Goal: Task Accomplishment & Management: Use online tool/utility

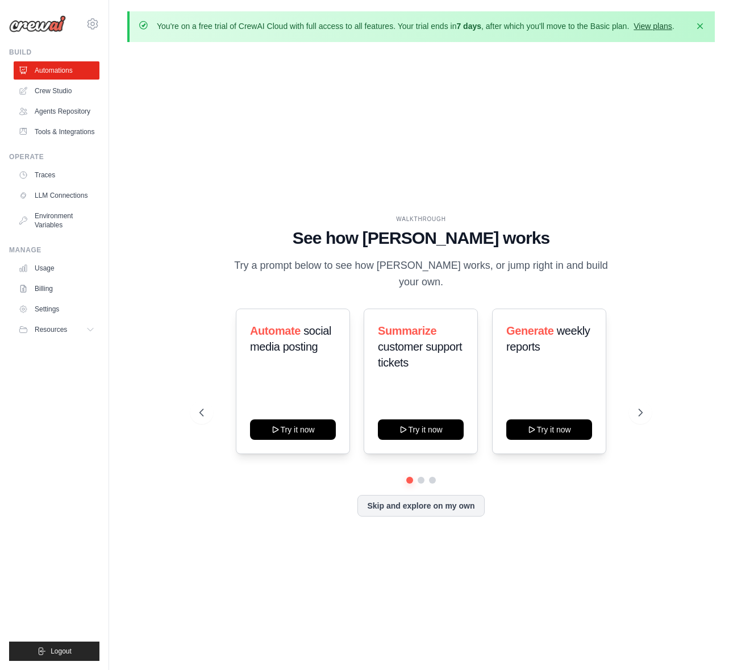
click at [665, 25] on link "View plans" at bounding box center [652, 26] width 38 height 9
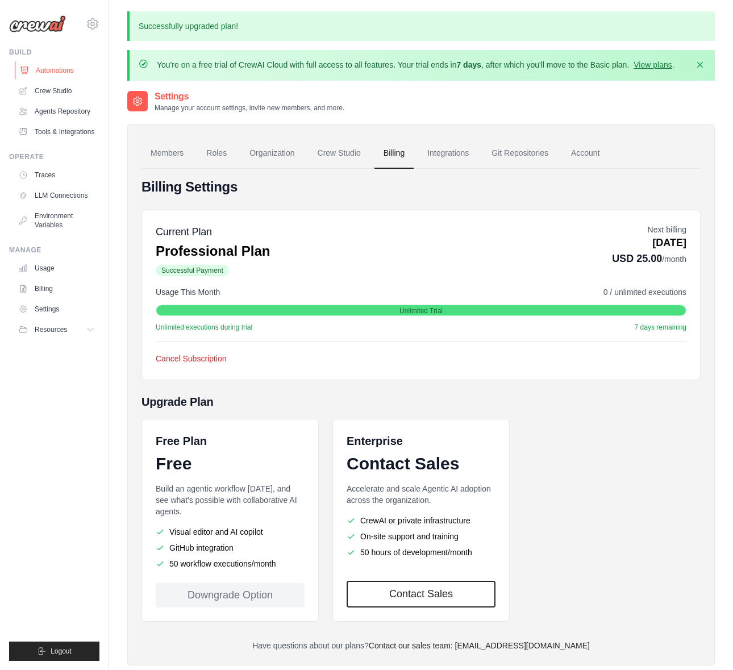
click at [50, 73] on link "Automations" at bounding box center [58, 70] width 86 height 18
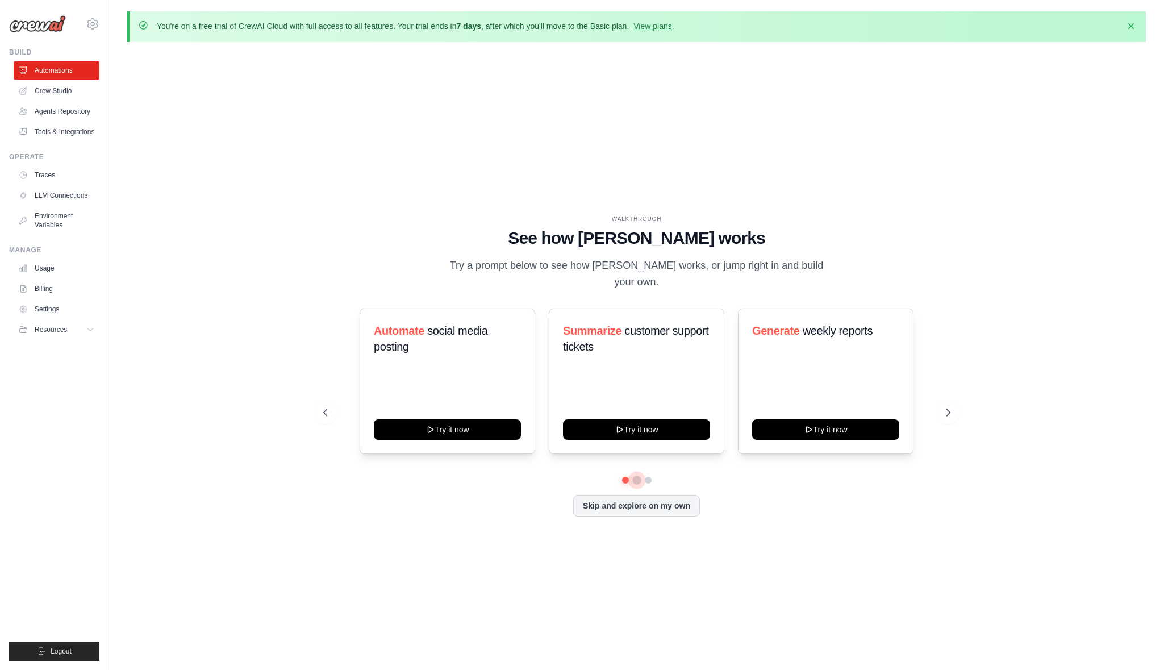
click at [636, 475] on button at bounding box center [636, 479] width 9 height 9
click at [648, 475] on button at bounding box center [648, 479] width 9 height 9
click at [645, 502] on button "Skip and explore on my own" at bounding box center [636, 505] width 127 height 22
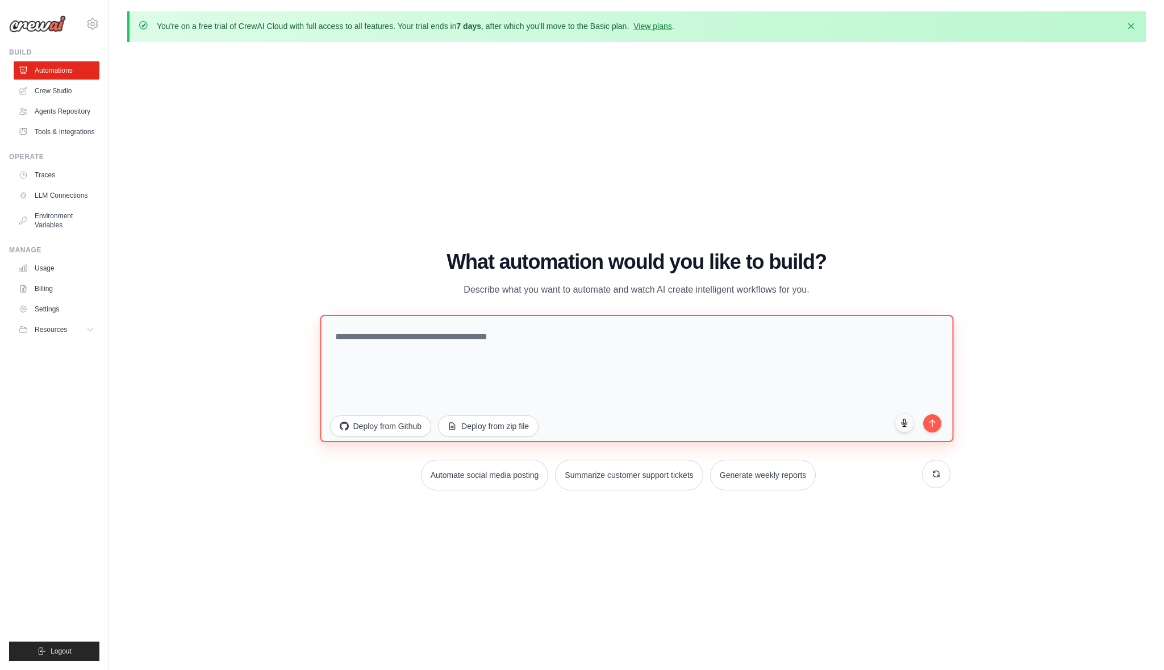
click at [474, 356] on textarea at bounding box center [636, 377] width 633 height 127
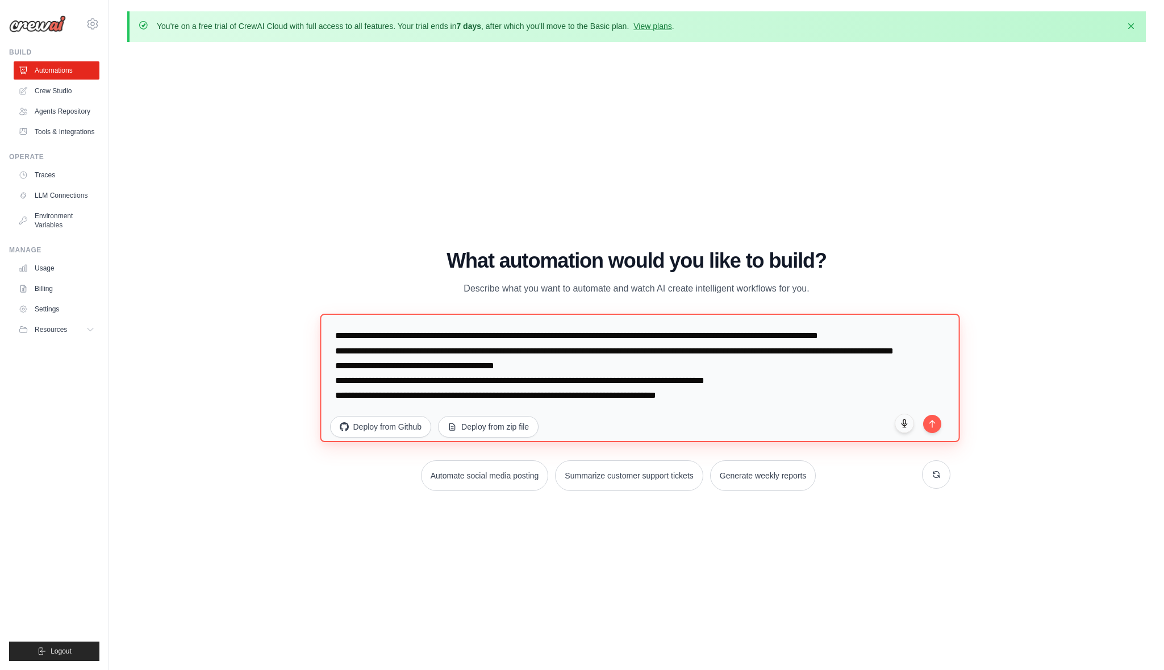
scroll to position [44, 0]
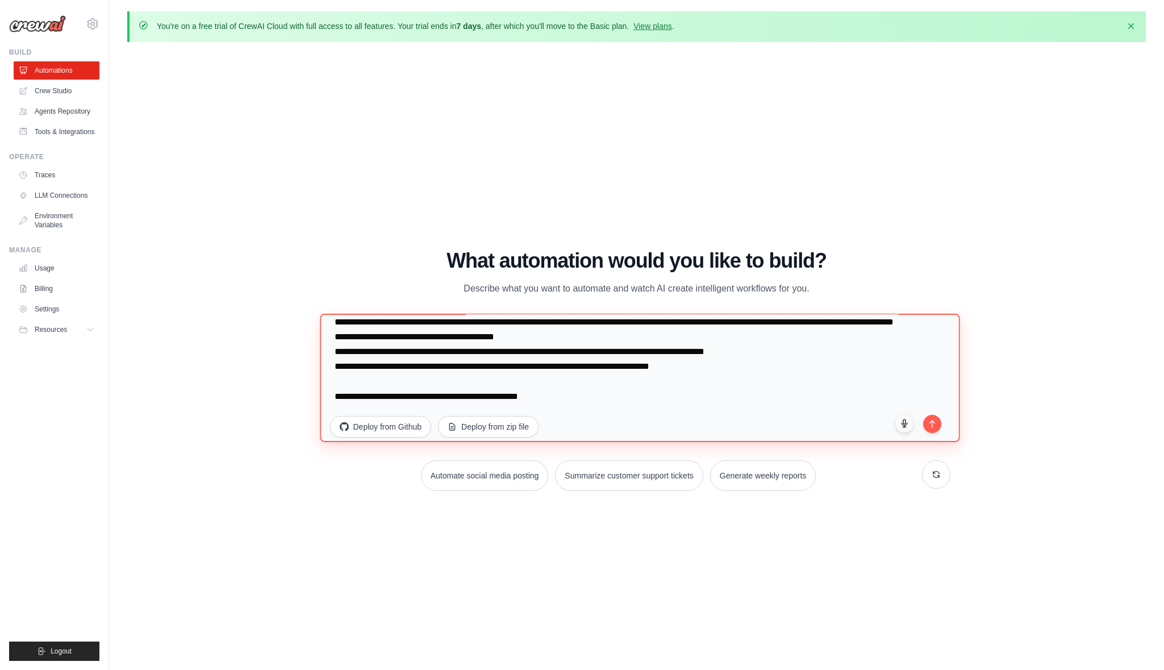
paste textarea "**********"
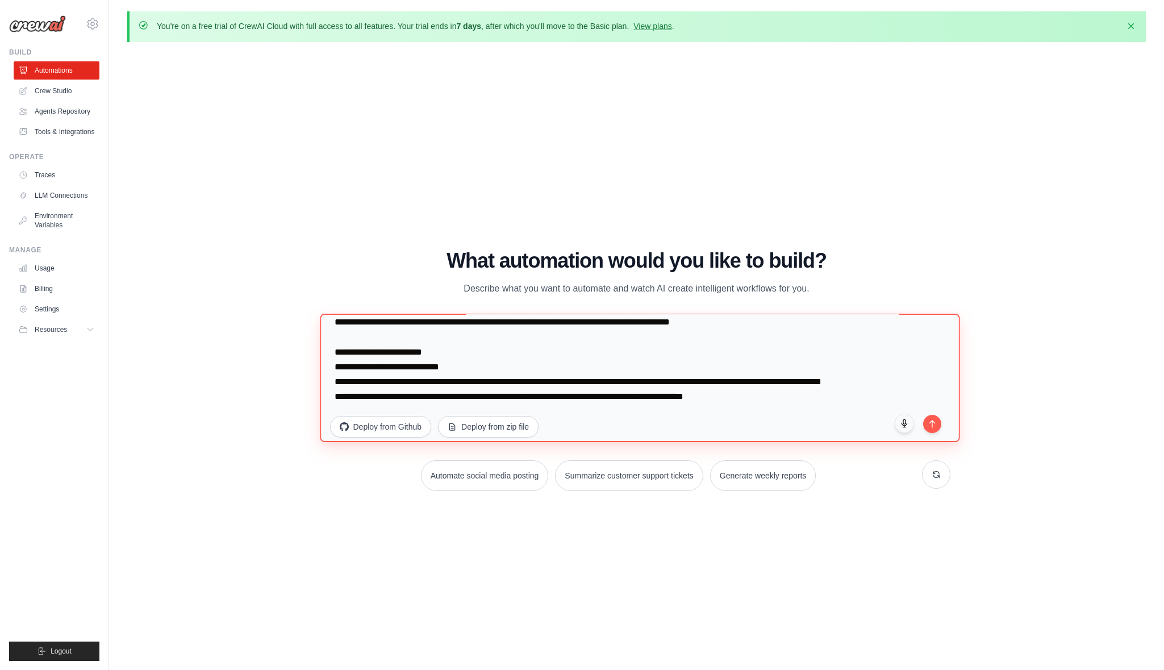
scroll to position [148, 0]
click at [374, 380] on textarea "**********" at bounding box center [640, 378] width 640 height 128
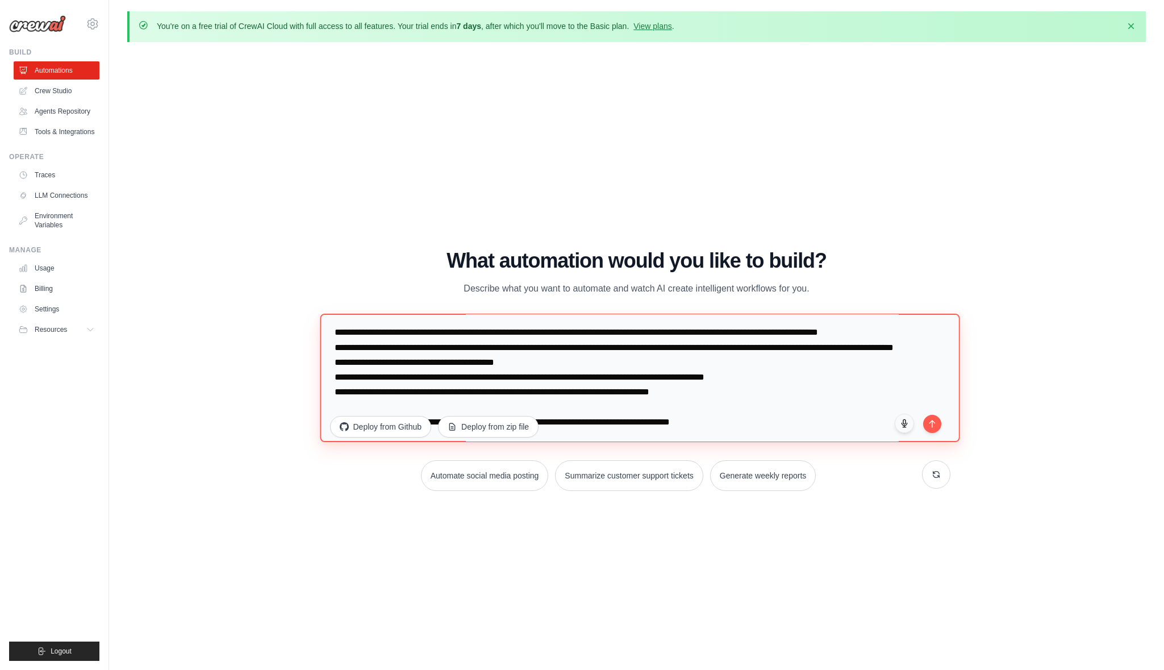
scroll to position [6, 0]
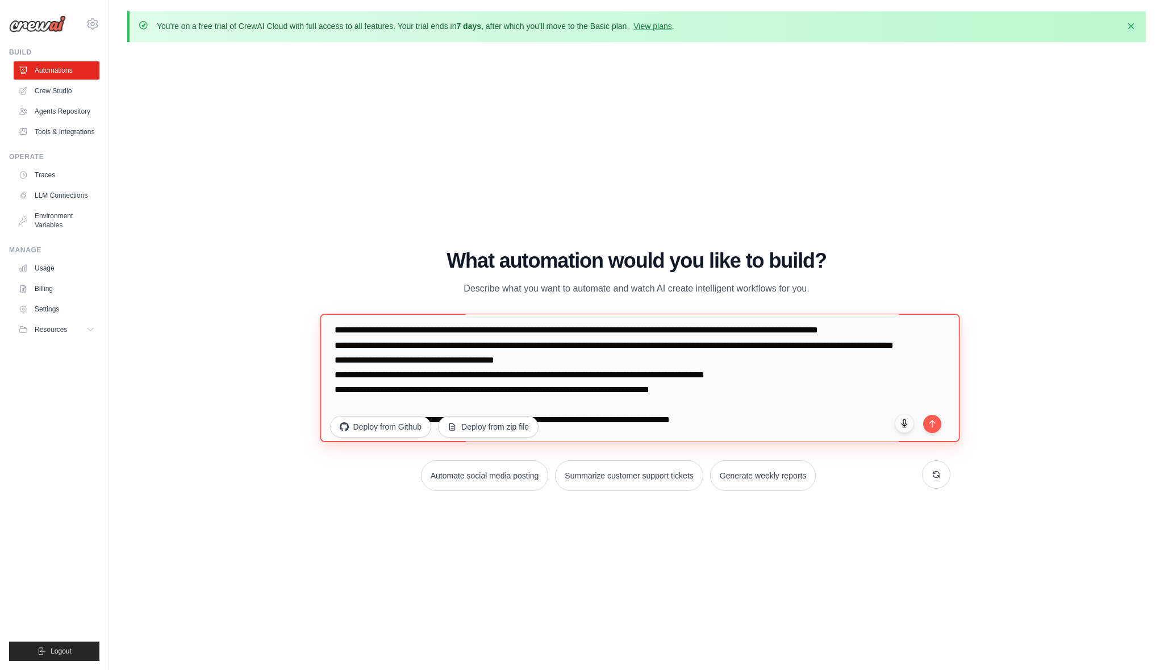
click at [723, 406] on textarea at bounding box center [640, 378] width 640 height 128
click at [732, 440] on div "WALKTHROUGH See how [PERSON_NAME] works Try a prompt below to see how [PERSON_N…" at bounding box center [637, 374] width 654 height 250
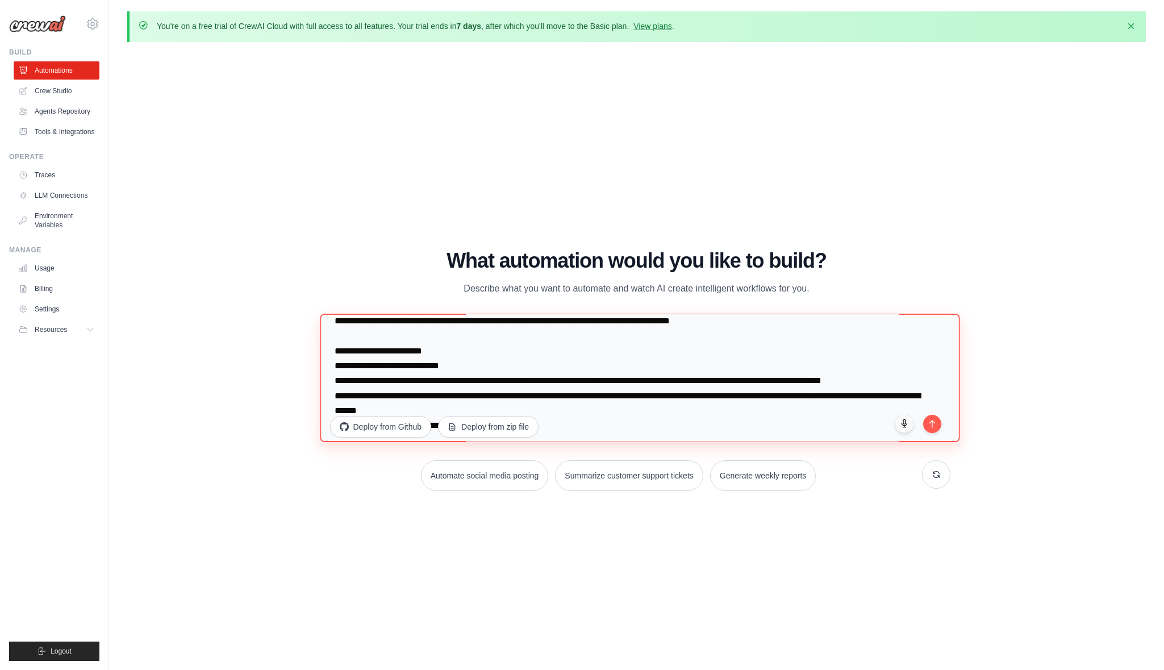
drag, startPoint x: 949, startPoint y: 440, endPoint x: 947, endPoint y: 487, distance: 46.6
click at [732, 487] on div "What automation would you like to build? Describe what you want to automate and…" at bounding box center [636, 369] width 627 height 241
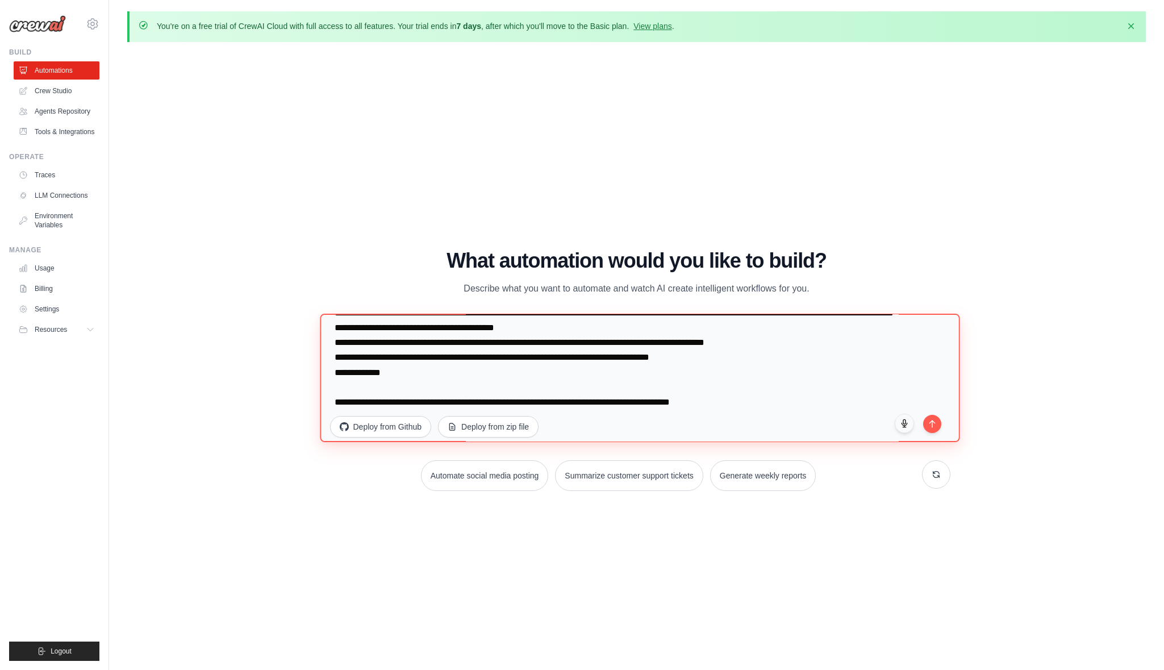
scroll to position [37, 0]
click at [424, 391] on textarea at bounding box center [640, 378] width 640 height 128
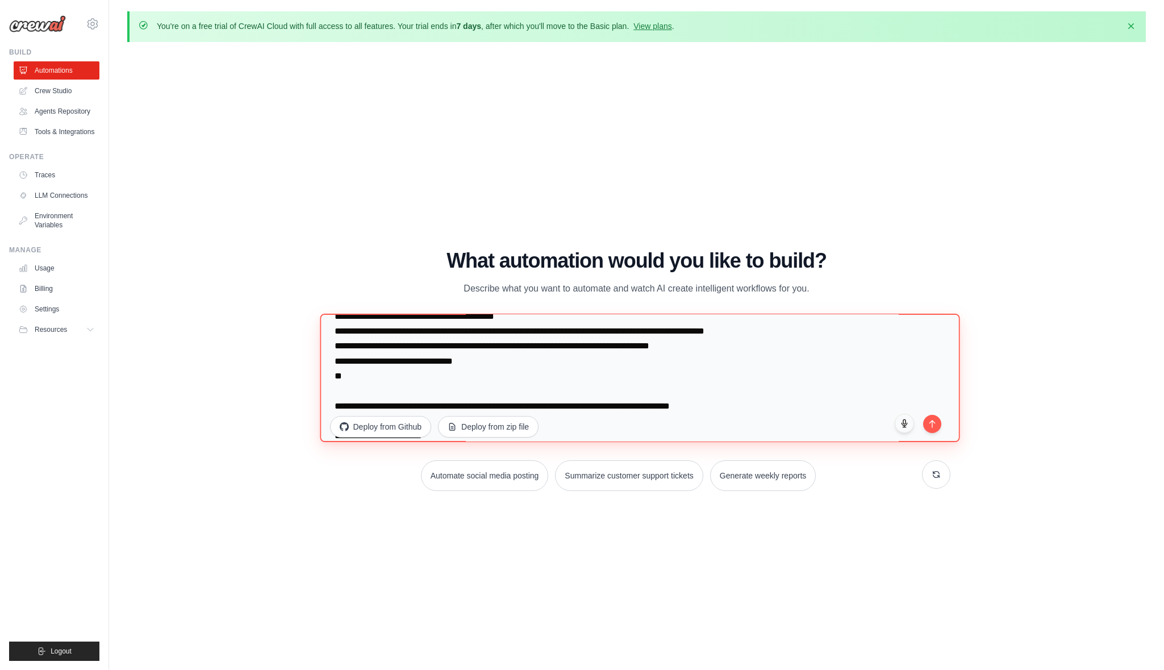
scroll to position [50, 0]
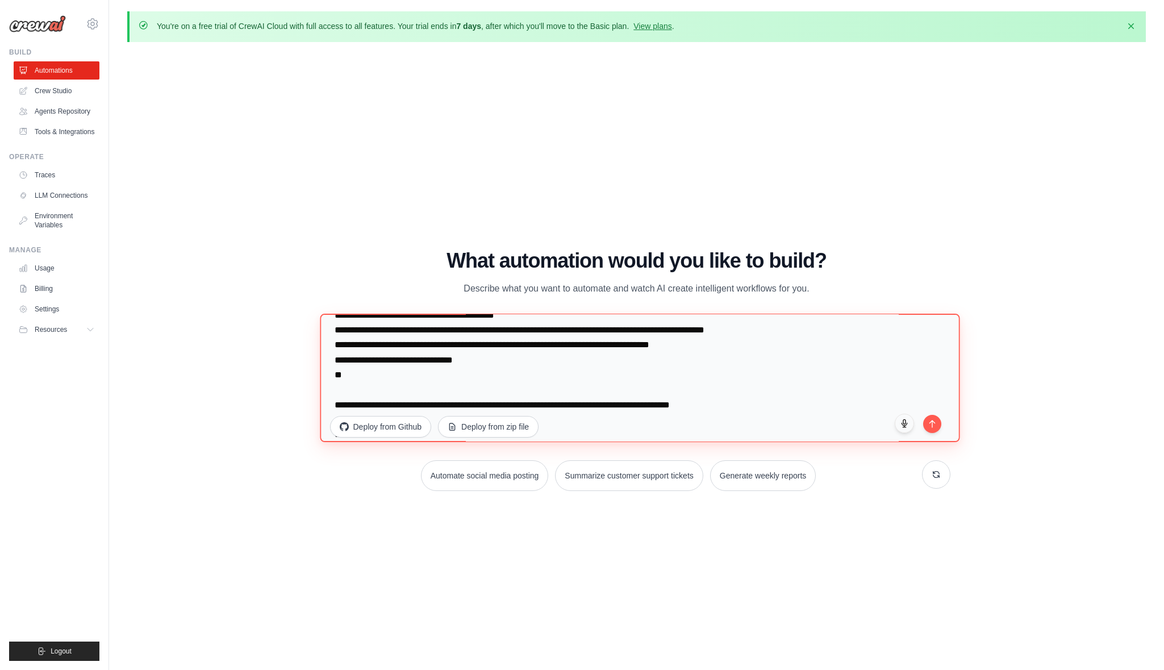
click at [418, 391] on textarea at bounding box center [640, 378] width 640 height 128
click at [399, 391] on textarea at bounding box center [640, 378] width 640 height 128
paste textarea "**********"
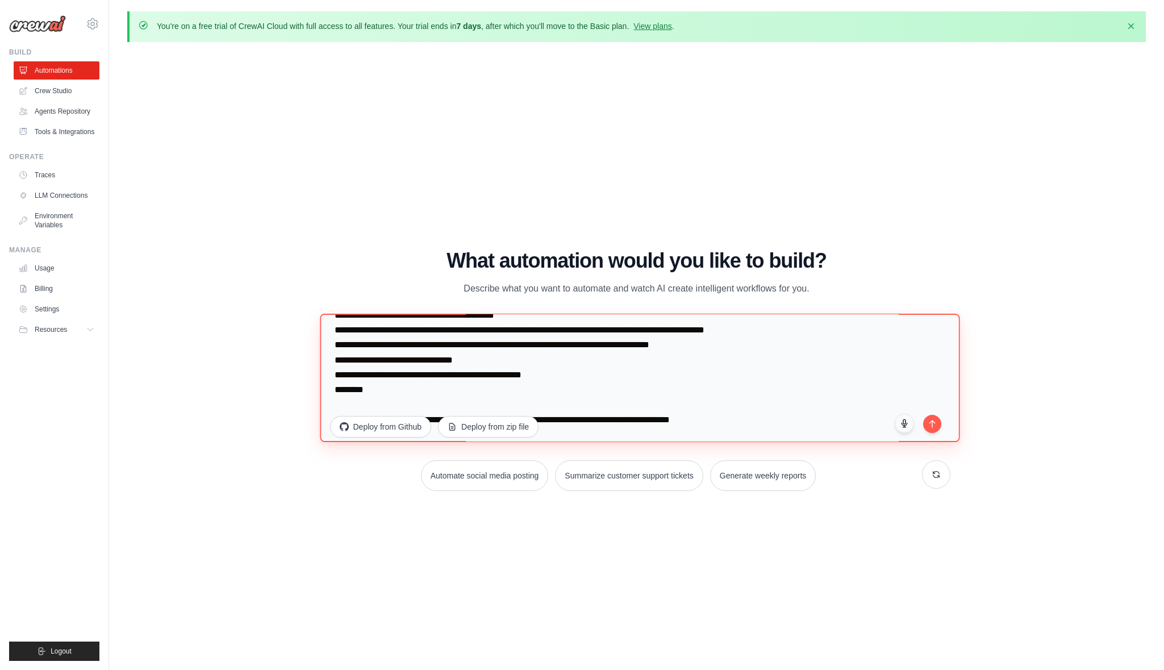
paste textarea "**********"
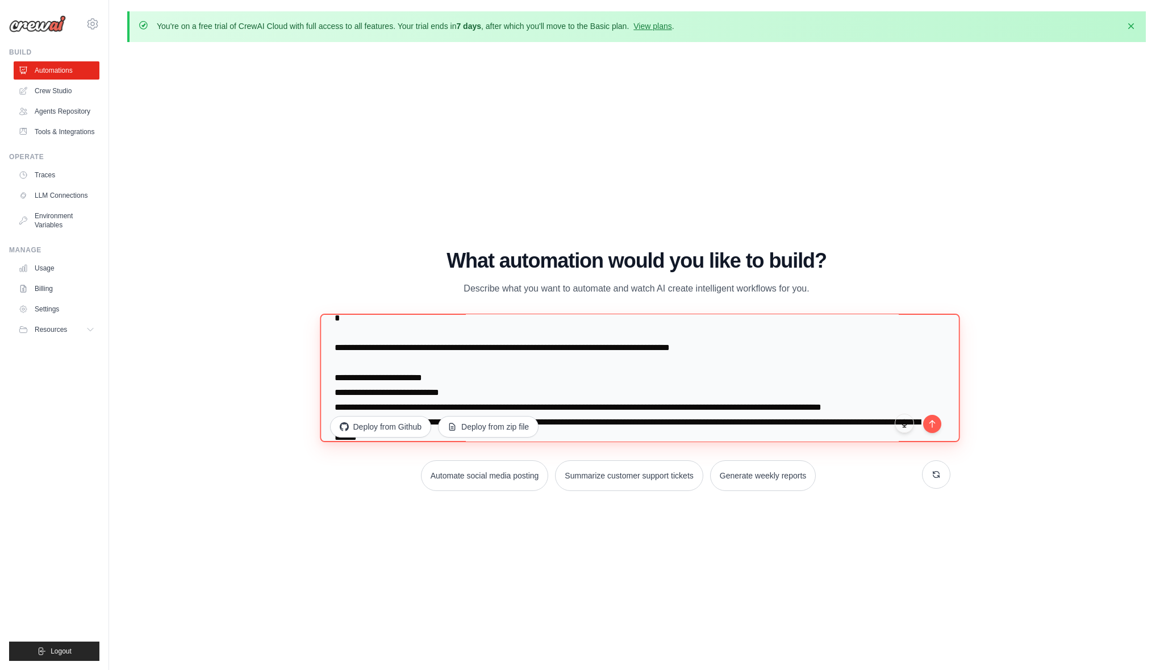
scroll to position [114, 0]
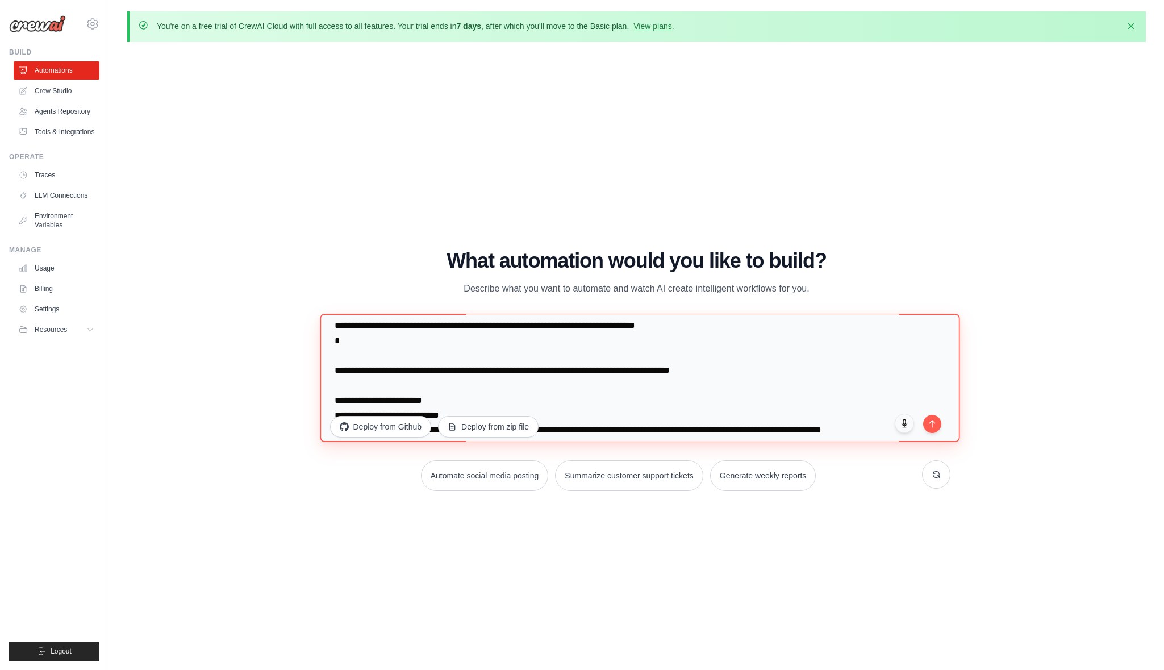
click at [684, 340] on textarea at bounding box center [640, 378] width 640 height 128
click at [475, 365] on textarea at bounding box center [640, 378] width 640 height 128
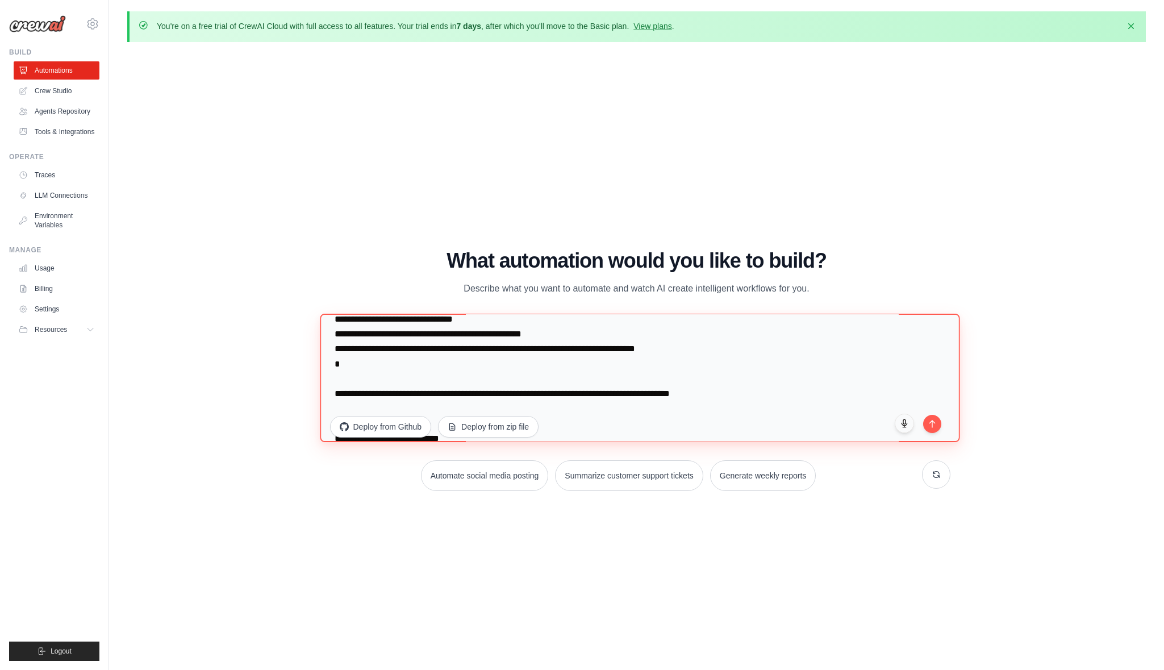
scroll to position [89, 0]
click at [532, 329] on textarea at bounding box center [640, 378] width 640 height 128
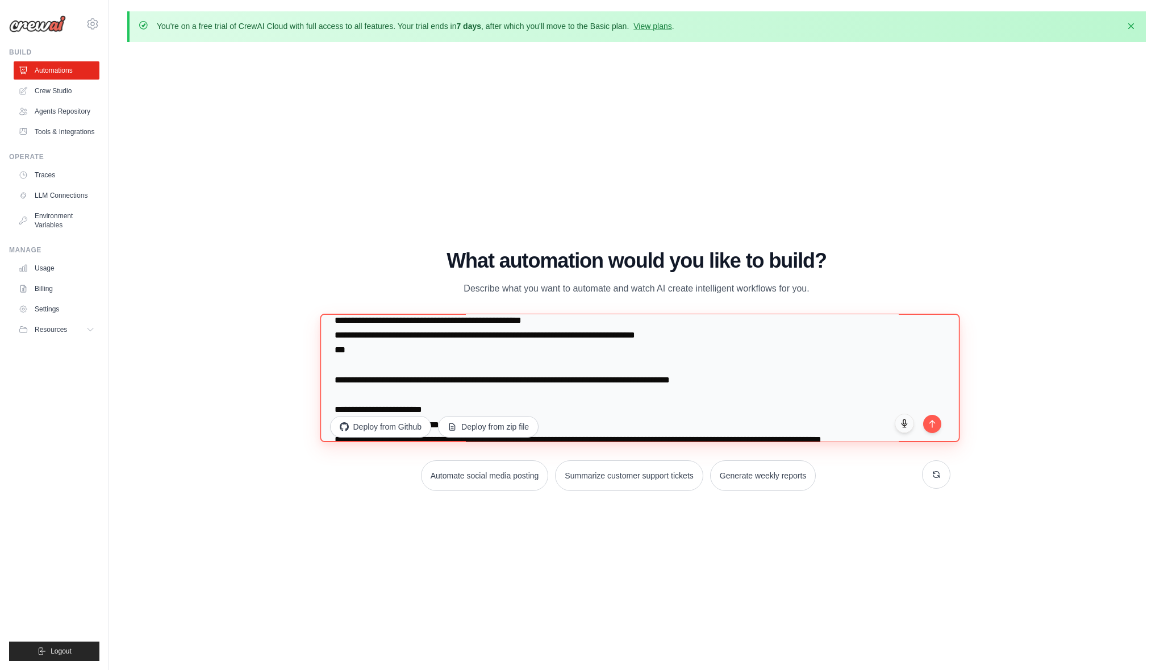
paste textarea "**********"
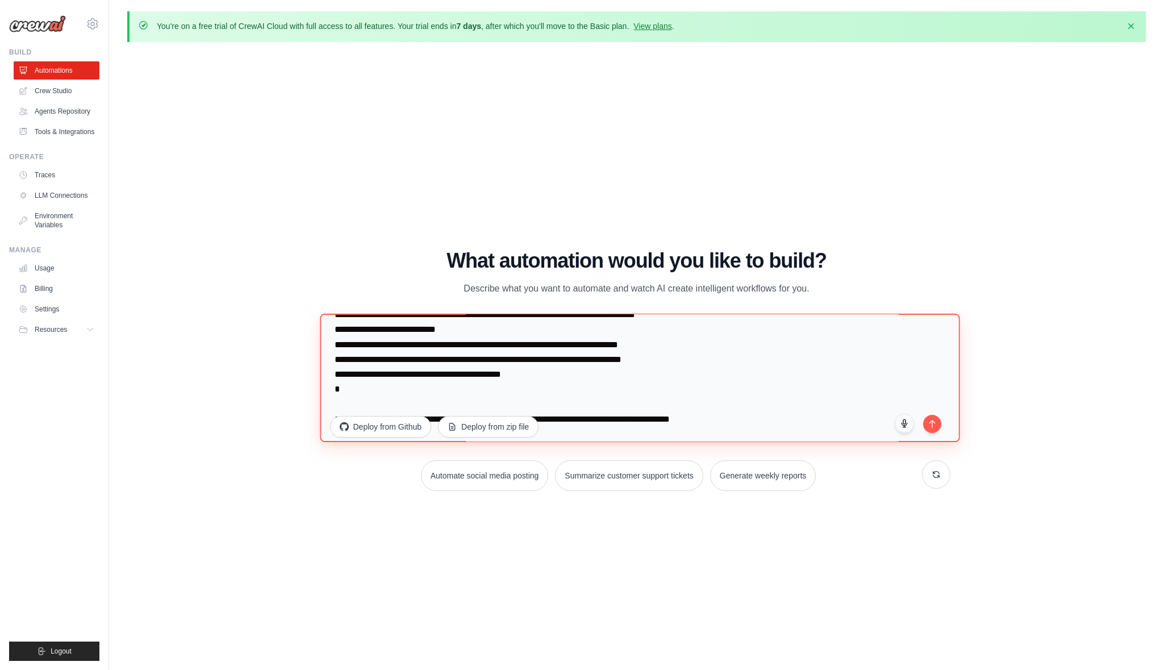
scroll to position [111, 0]
click at [447, 404] on textarea at bounding box center [640, 378] width 640 height 128
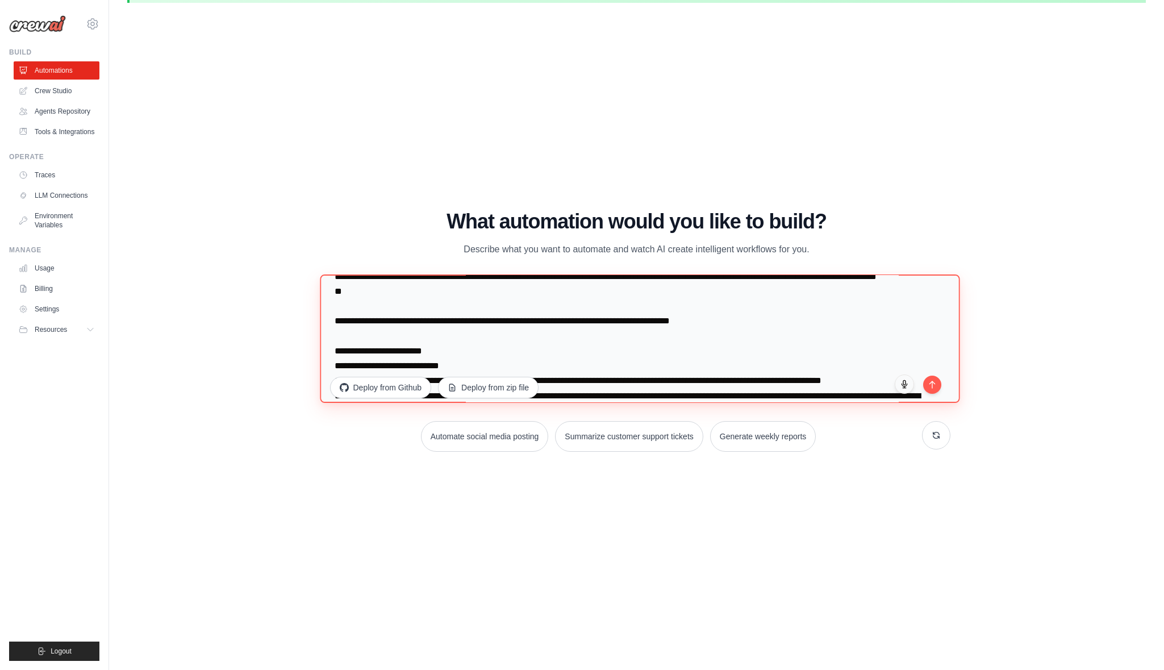
scroll to position [193, 0]
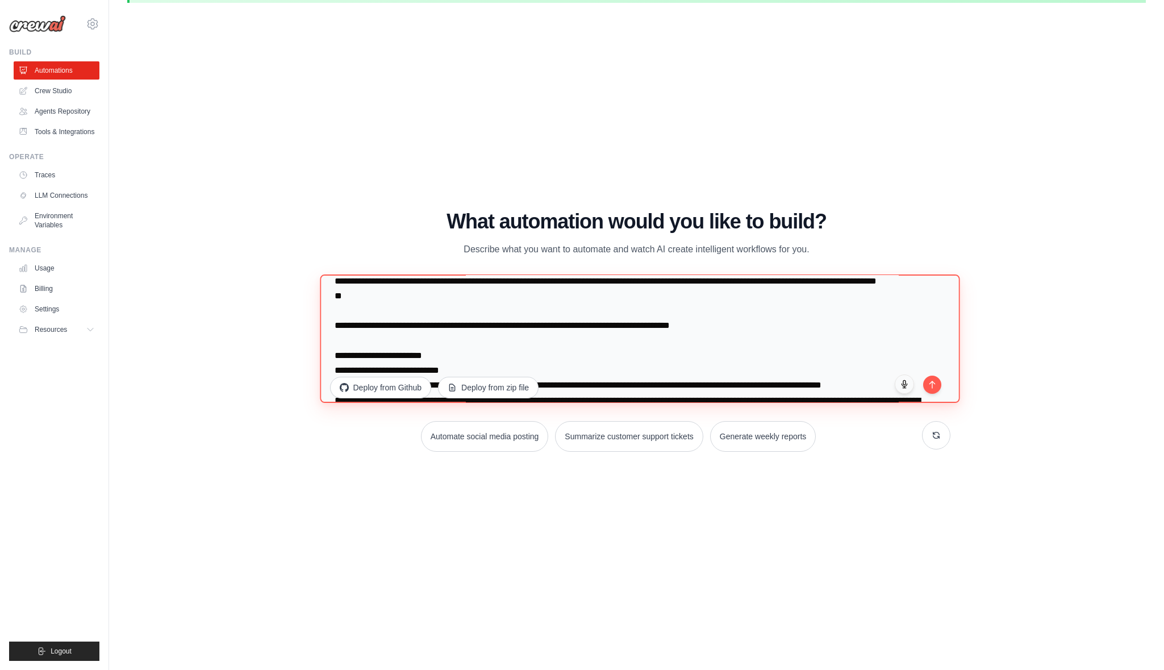
click at [432, 295] on textarea at bounding box center [640, 338] width 640 height 128
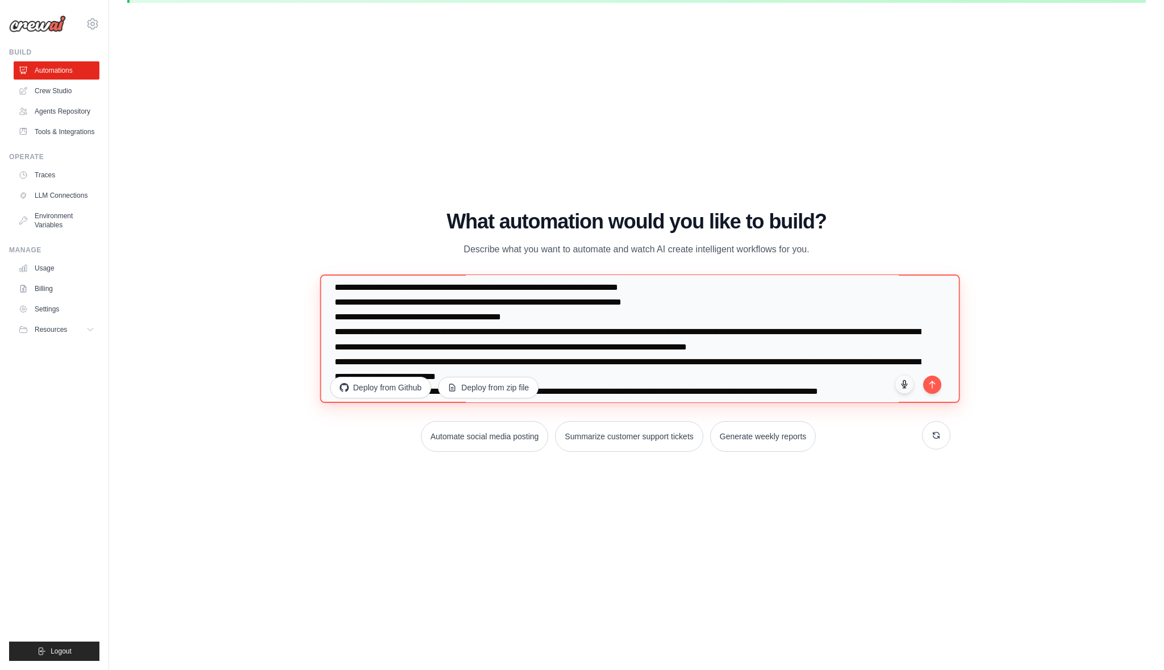
scroll to position [128, 0]
click at [542, 335] on textarea at bounding box center [640, 338] width 640 height 128
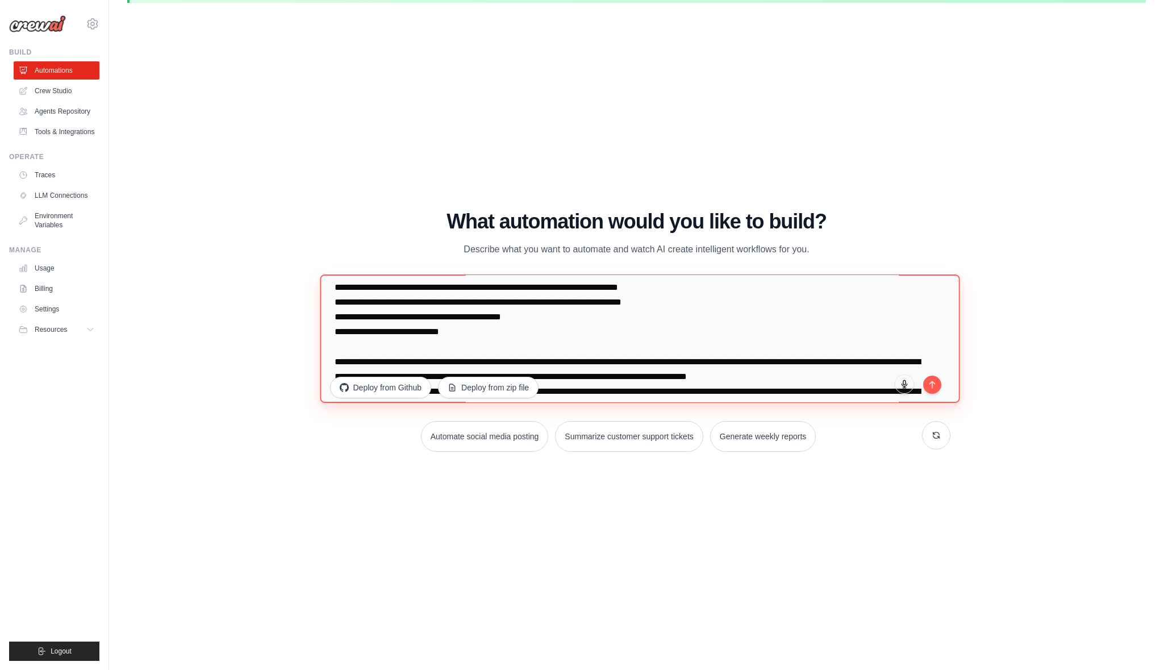
type textarea "**********"
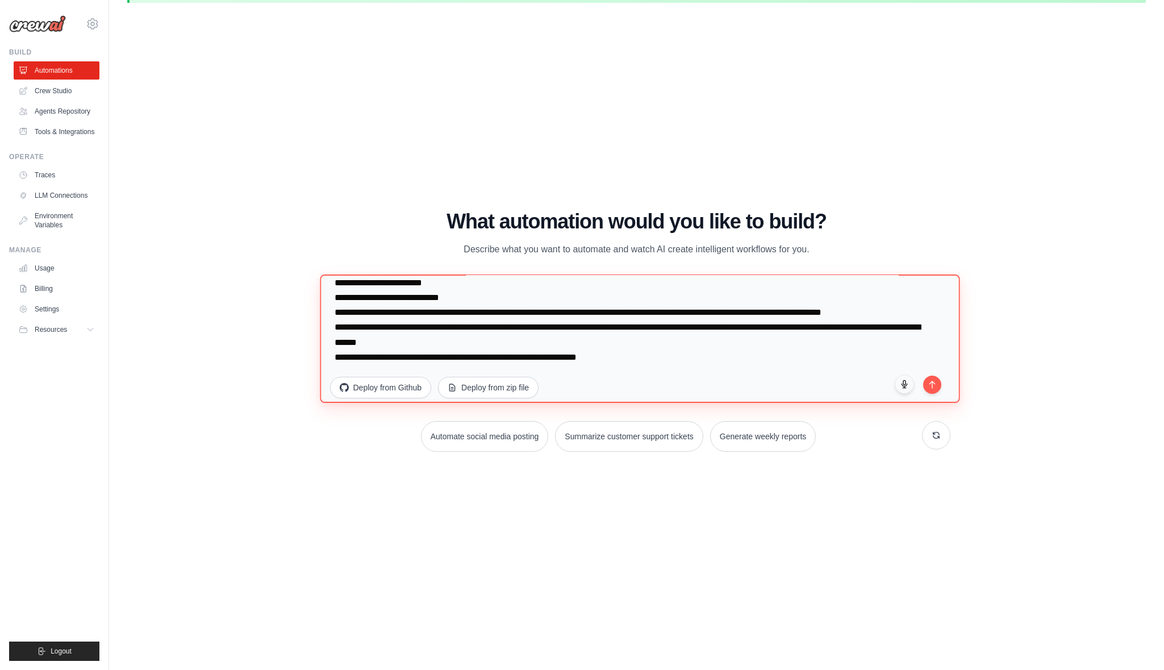
scroll to position [414, 0]
click at [553, 336] on textarea at bounding box center [640, 338] width 640 height 128
click at [657, 344] on textarea at bounding box center [640, 338] width 640 height 128
click at [670, 373] on textarea at bounding box center [640, 338] width 640 height 128
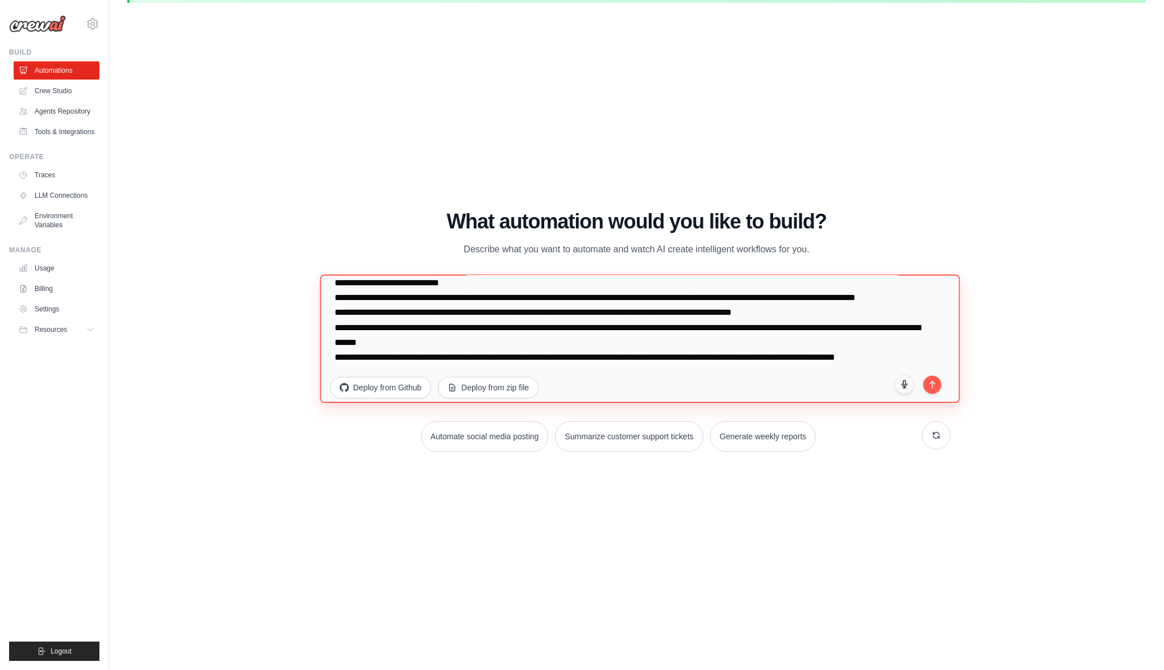
scroll to position [458, 0]
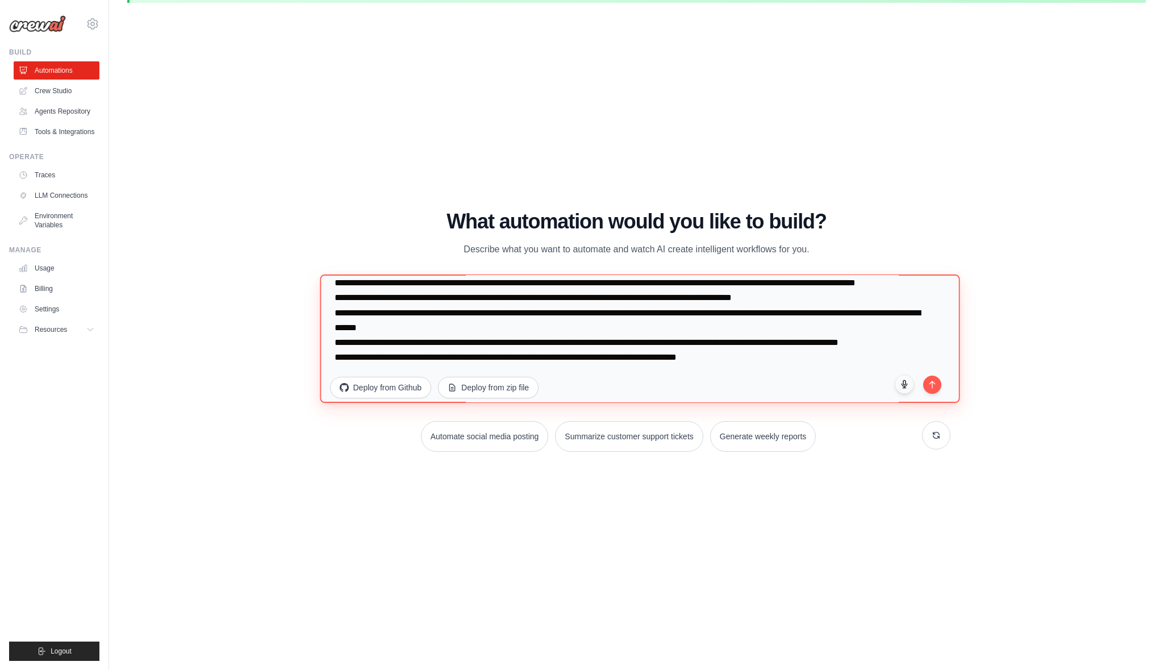
type textarea "**********"
click at [732, 385] on button "submit" at bounding box center [932, 382] width 19 height 19
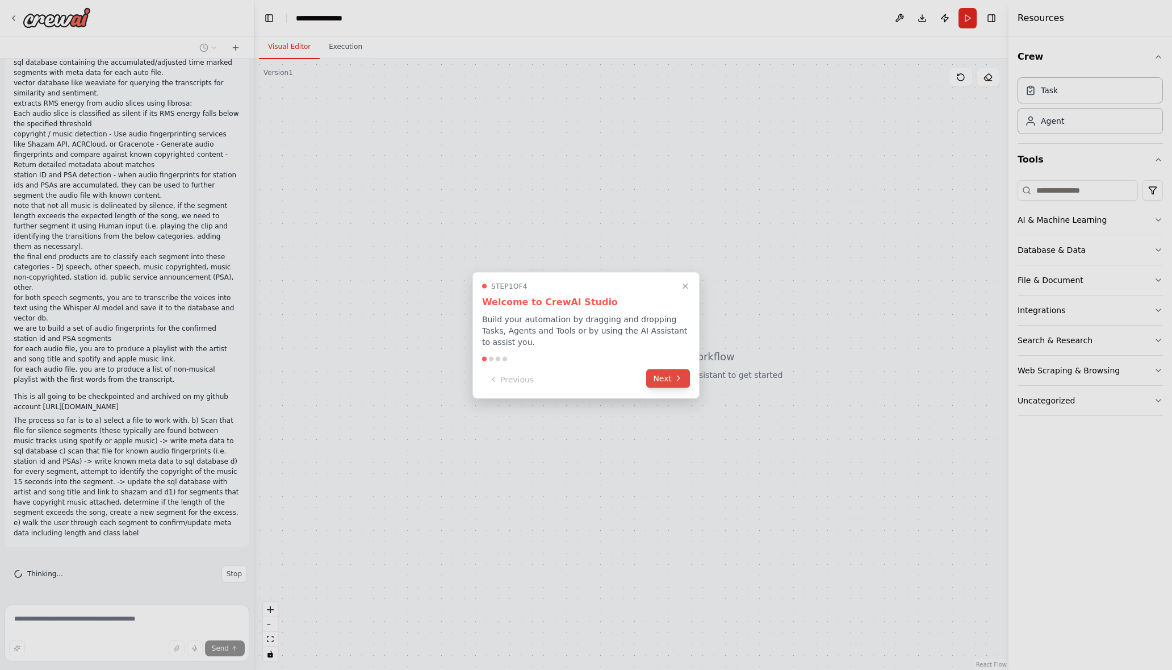
click at [664, 379] on button "Next" at bounding box center [668, 378] width 44 height 19
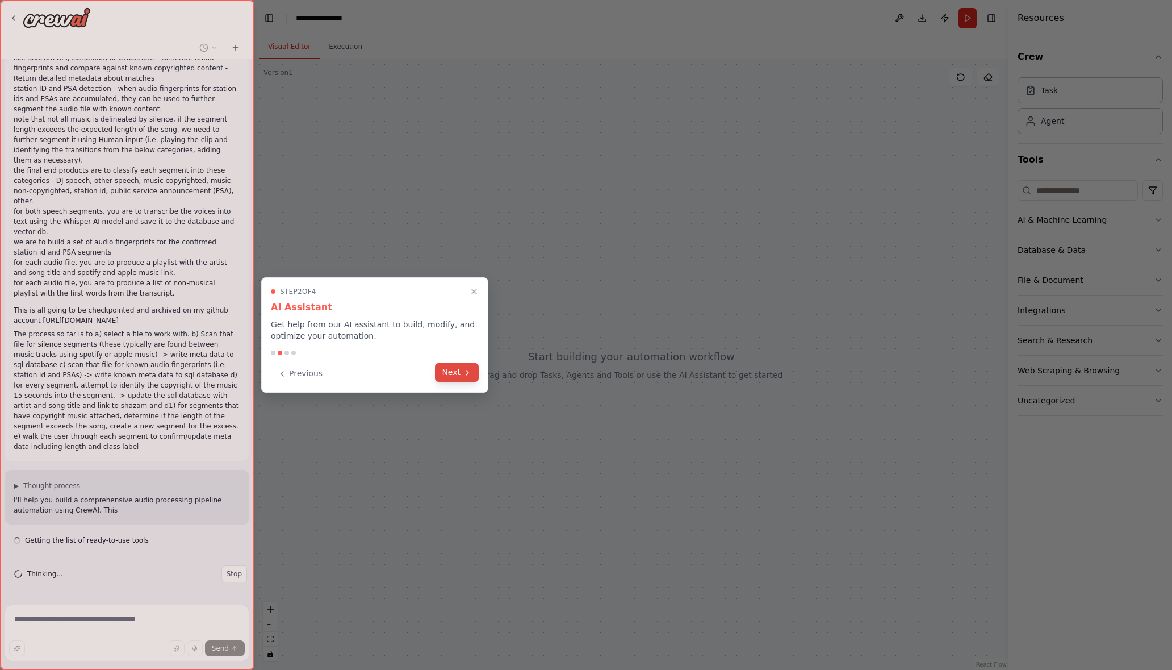
click at [449, 373] on button "Next" at bounding box center [457, 372] width 44 height 19
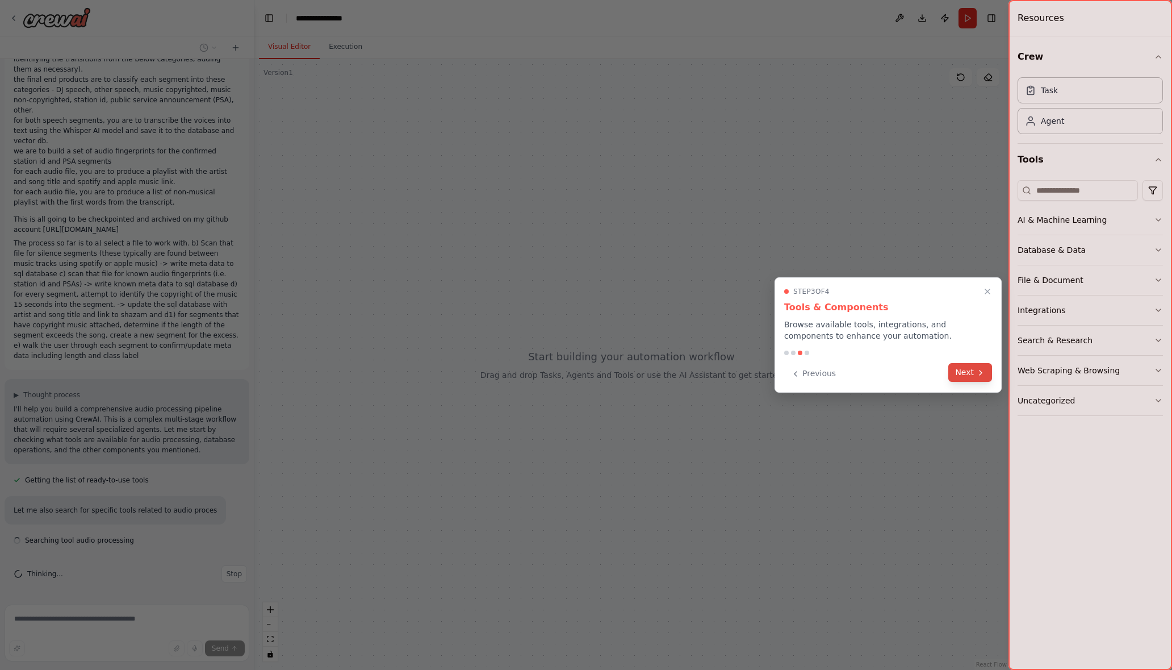
scroll to position [272, 0]
click at [961, 372] on button "Next" at bounding box center [971, 372] width 44 height 19
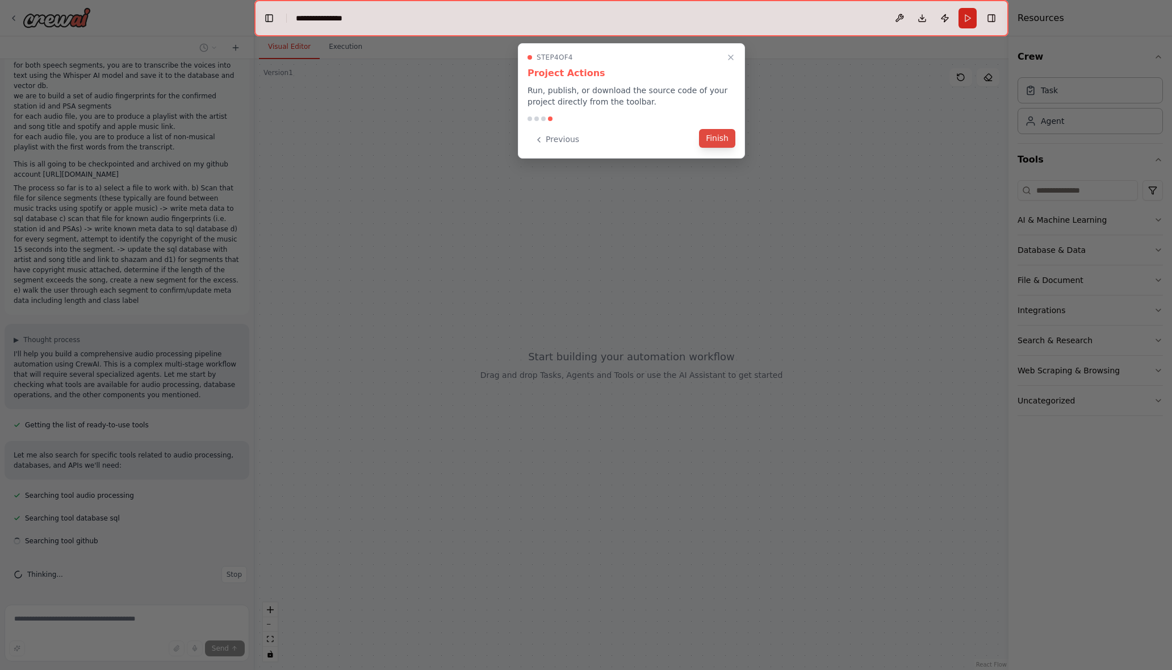
scroll to position [318, 0]
click at [715, 142] on button "Finish" at bounding box center [717, 138] width 36 height 19
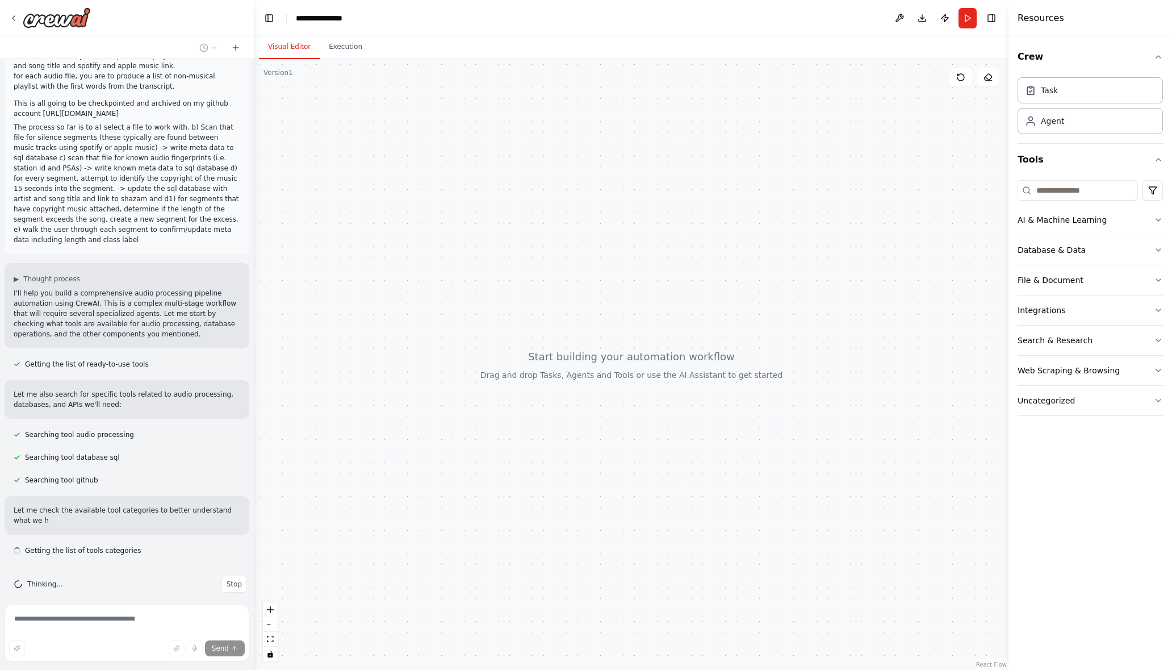
scroll to position [388, 0]
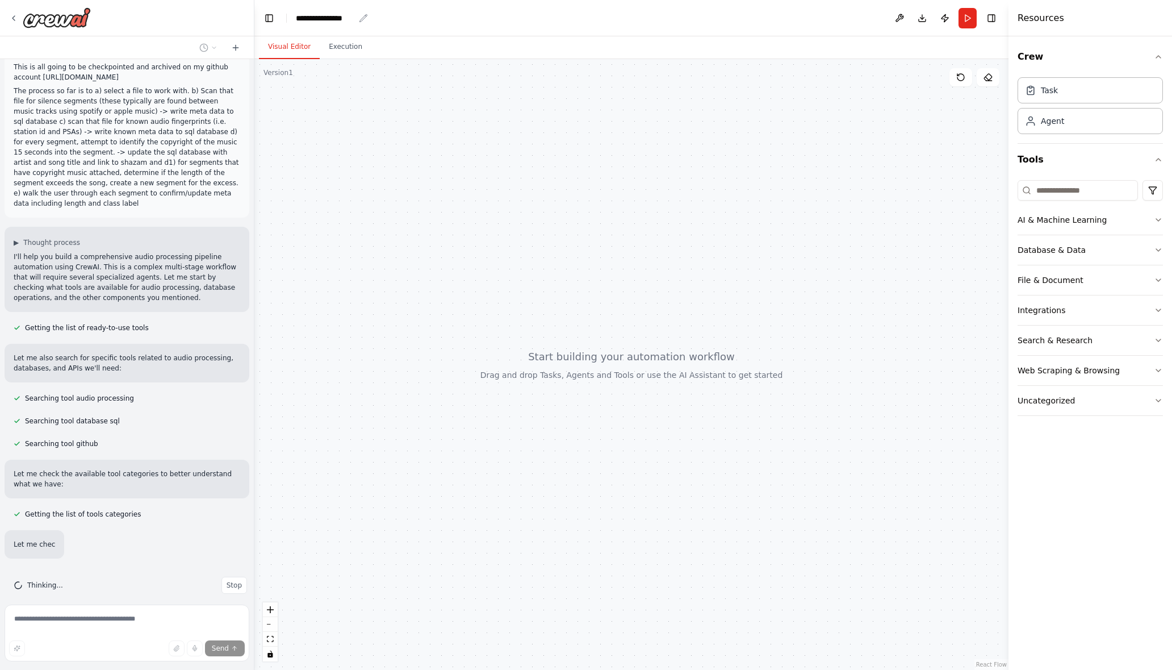
click at [347, 23] on div "**********" at bounding box center [325, 17] width 59 height 11
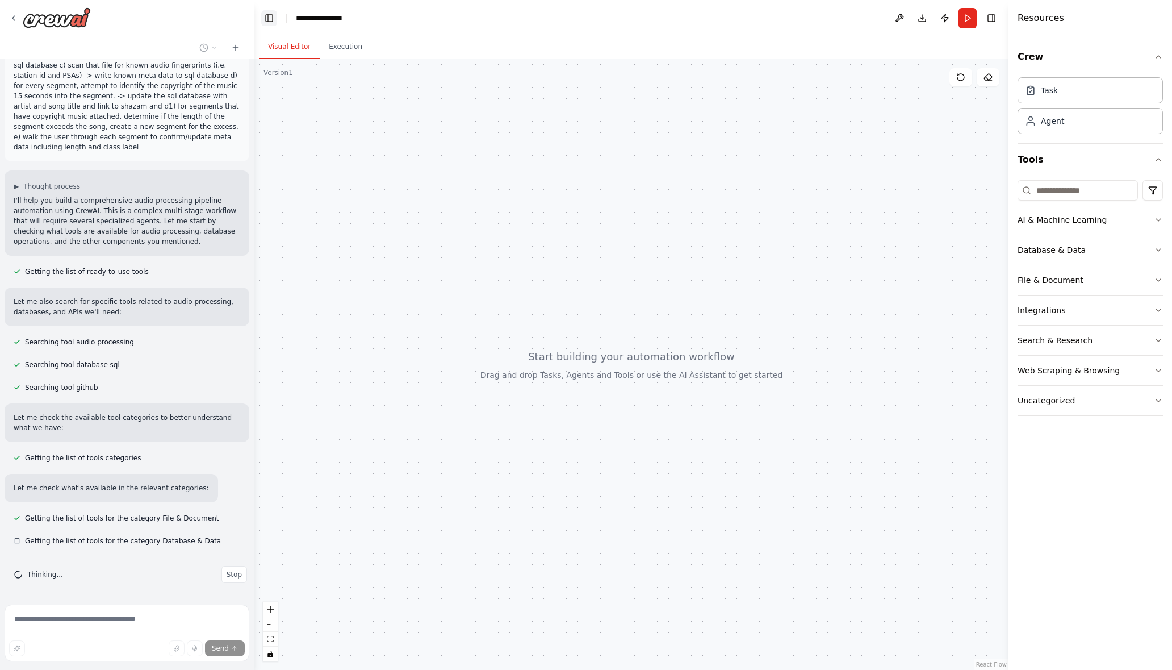
scroll to position [471, 0]
click at [270, 22] on button "Toggle Left Sidebar" at bounding box center [269, 18] width 16 height 16
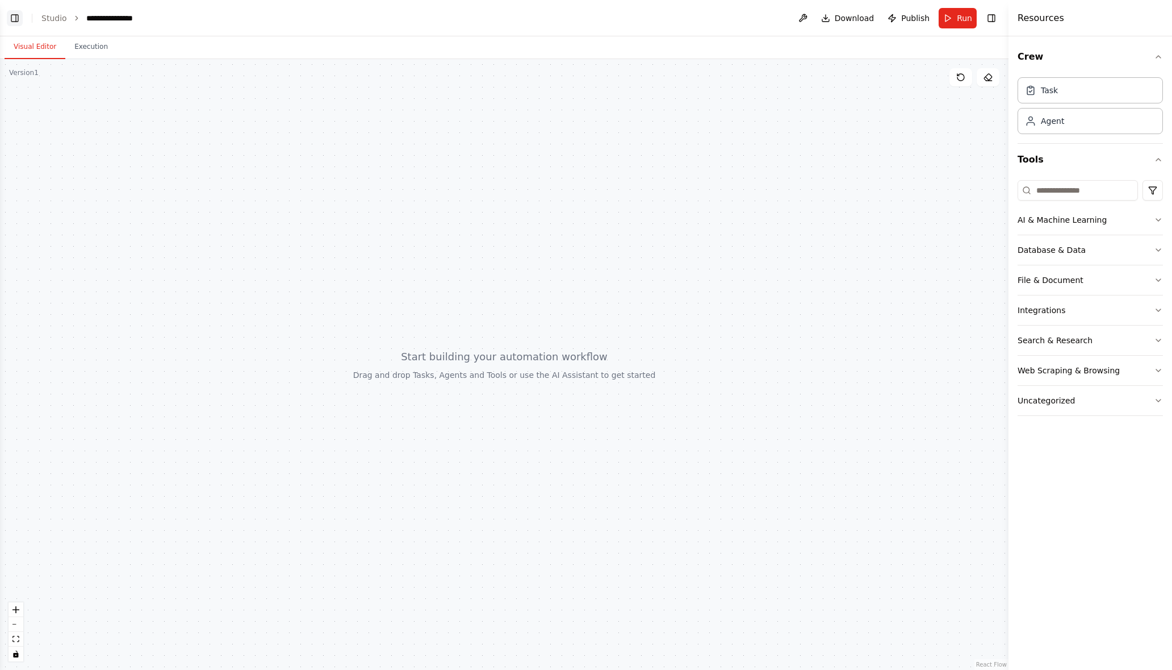
click at [14, 19] on button "Toggle Left Sidebar" at bounding box center [15, 18] width 16 height 16
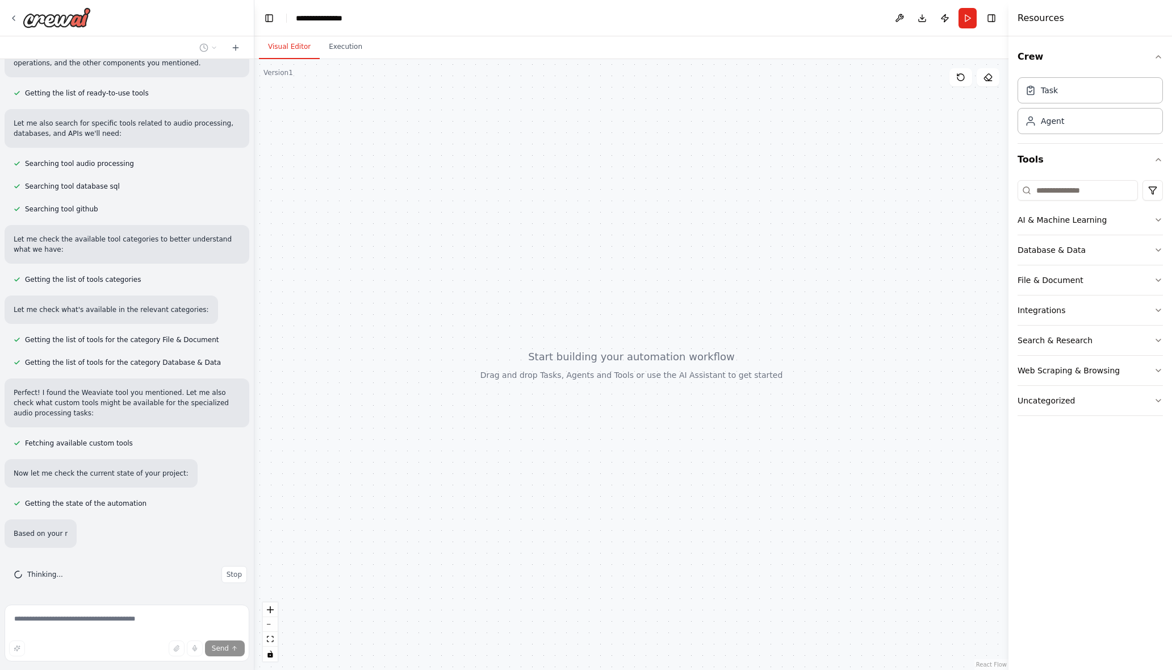
scroll to position [649, 0]
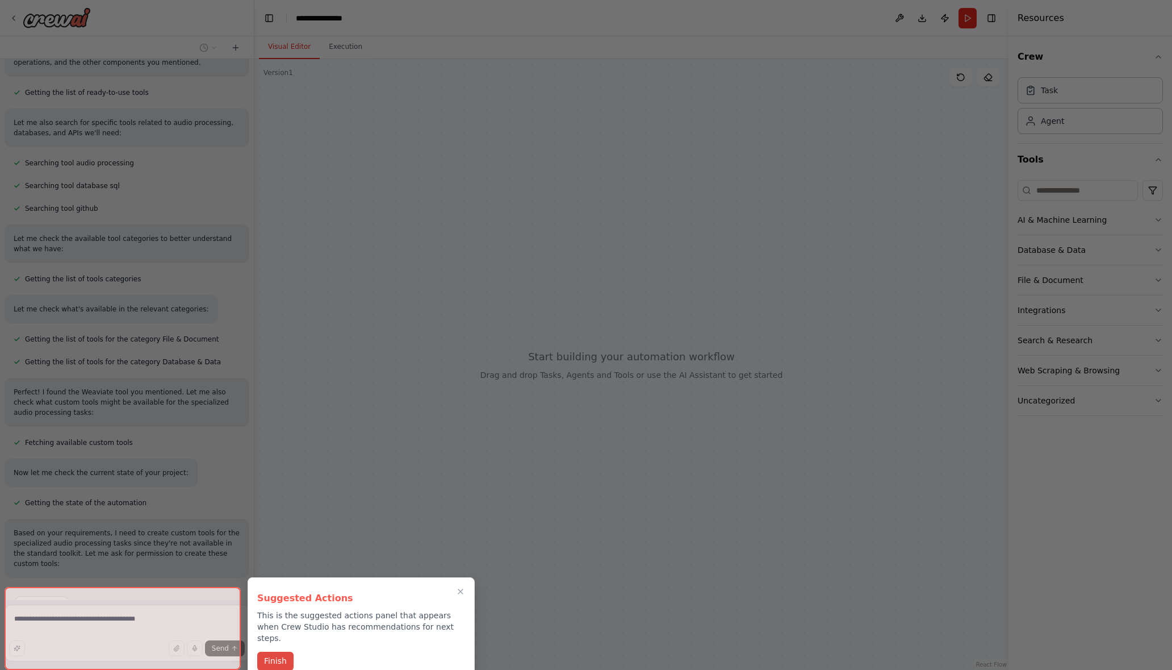
click at [277, 652] on button "Finish" at bounding box center [275, 661] width 36 height 19
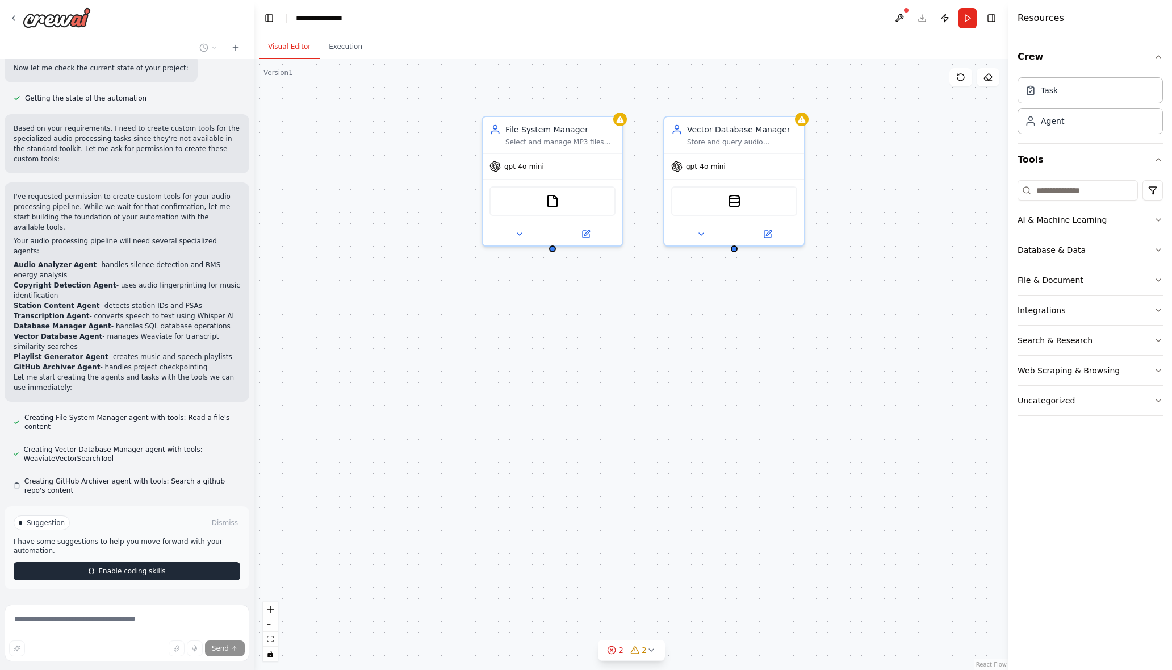
scroll to position [994, 0]
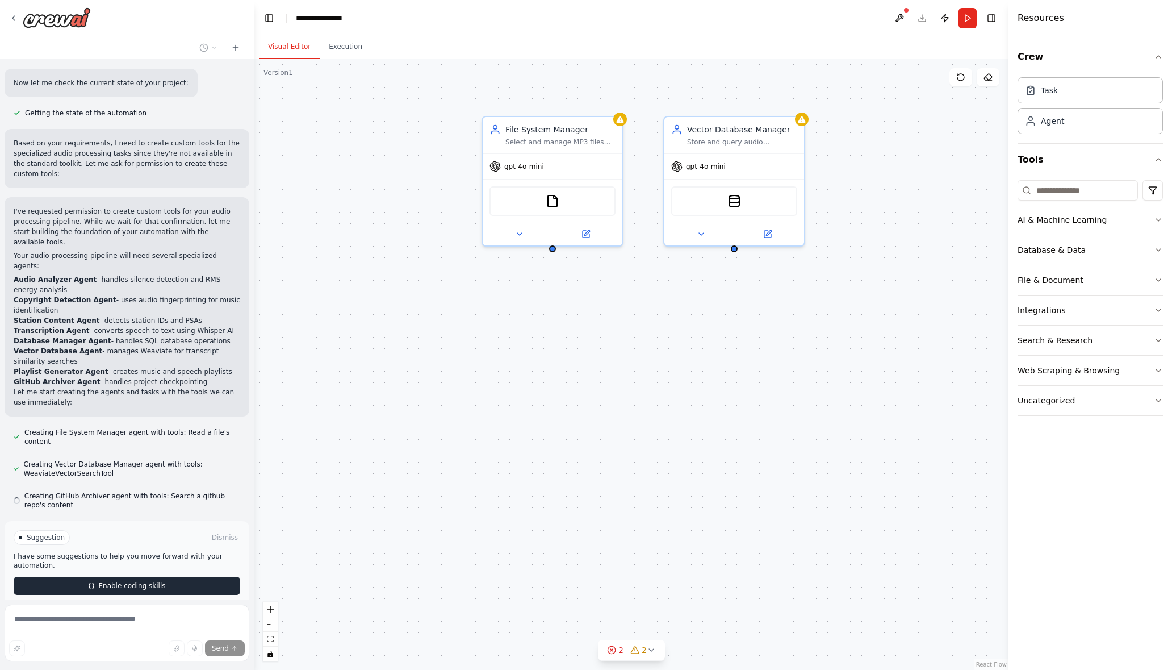
click at [127, 577] on button "Enable coding skills" at bounding box center [127, 586] width 227 height 18
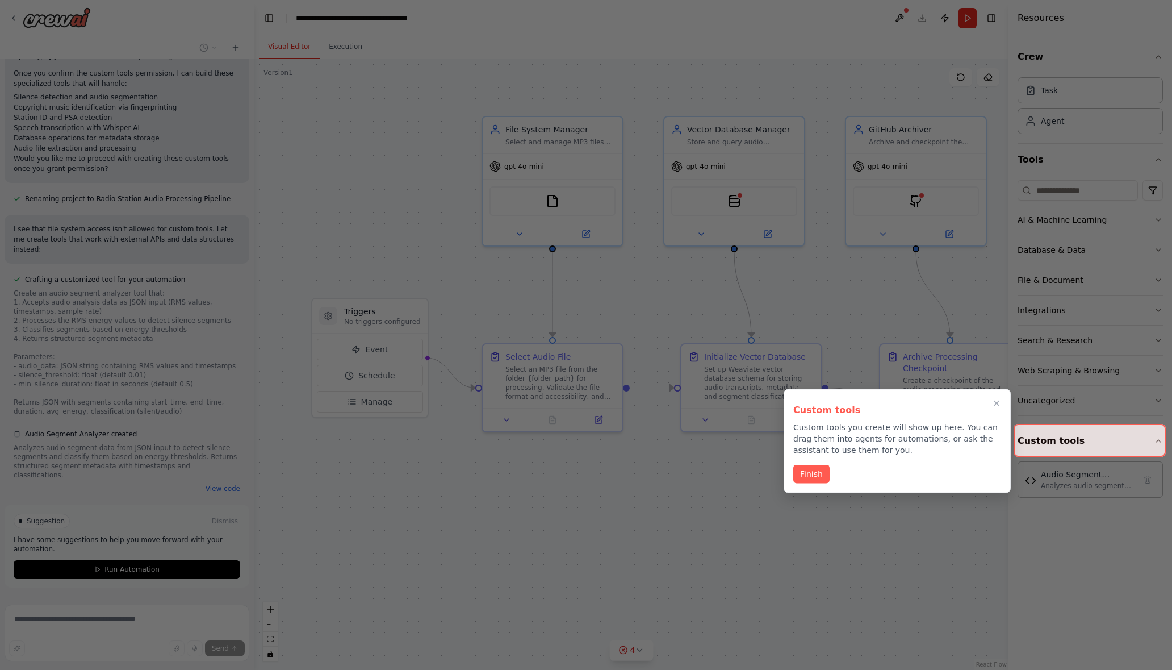
scroll to position [1992, 0]
click at [813, 474] on button "Finish" at bounding box center [812, 473] width 36 height 19
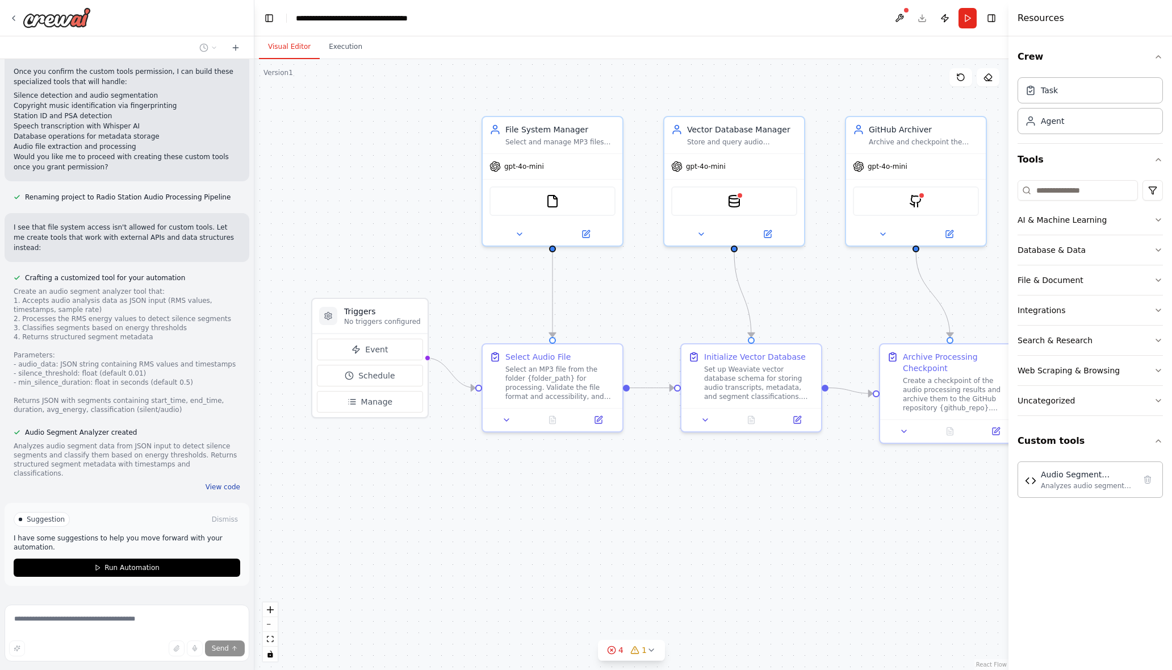
click at [206, 482] on button "View code" at bounding box center [223, 486] width 35 height 9
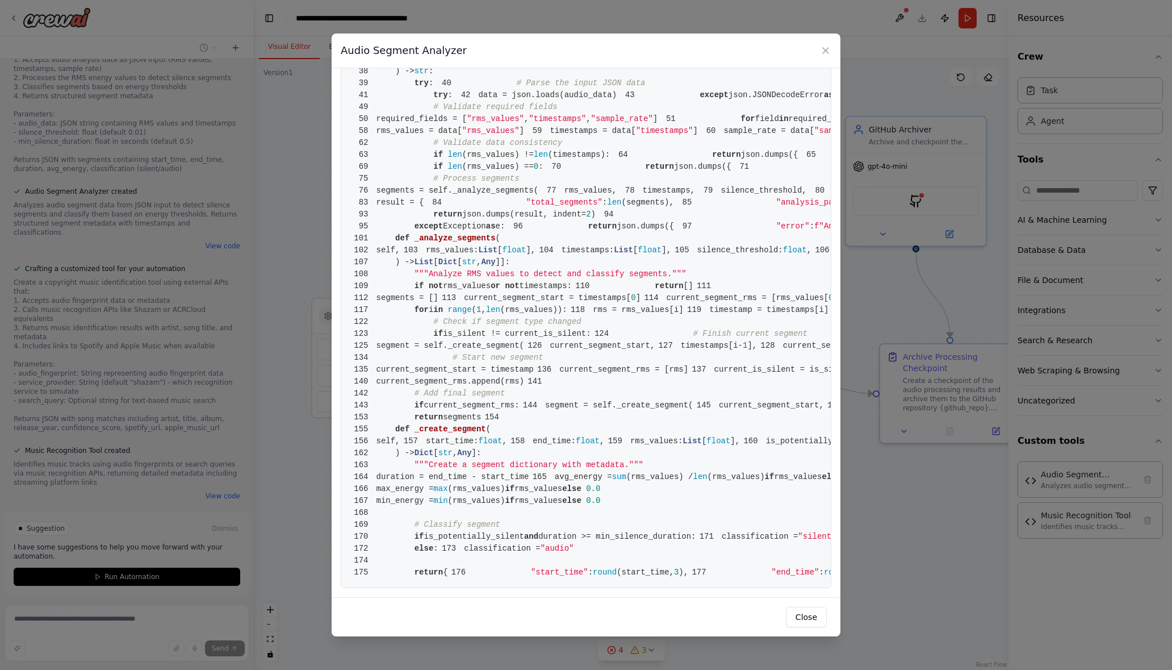
scroll to position [1704, 0]
click at [118, 436] on div "Audio Segment Analyzer 1 from crewai.tools import BaseTool 2 from pydantic impo…" at bounding box center [586, 335] width 1172 height 670
click at [827, 48] on icon at bounding box center [825, 50] width 11 height 11
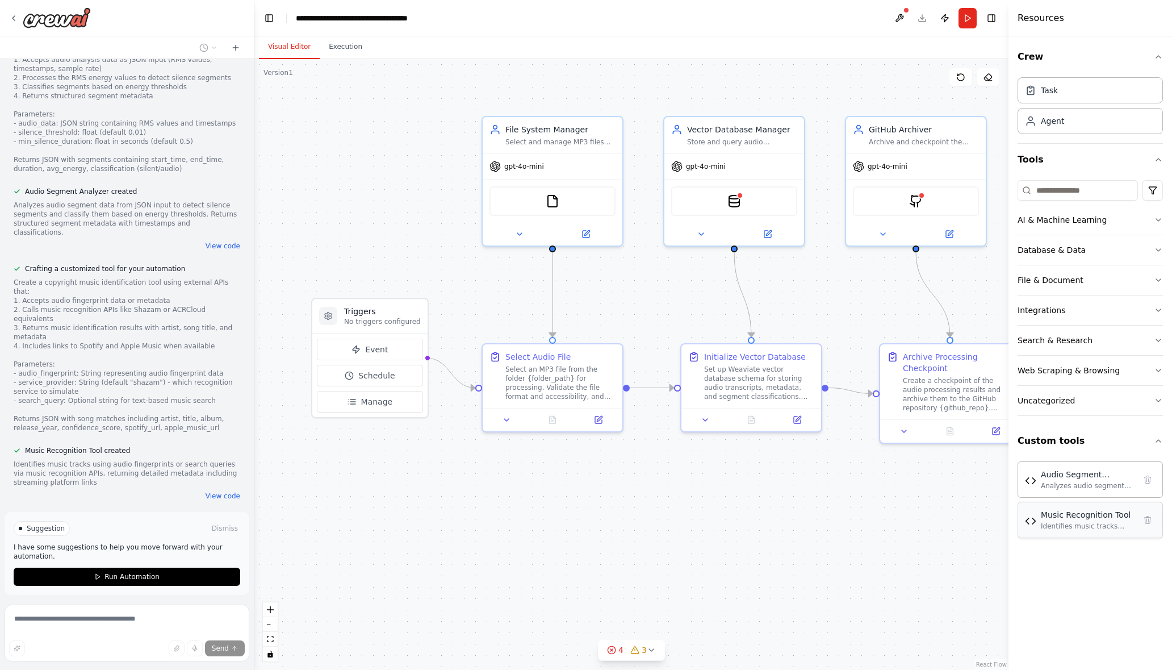
click at [1079, 511] on div "Music Recognition Tool" at bounding box center [1088, 514] width 94 height 11
click at [1078, 519] on div "Music Recognition Tool" at bounding box center [1088, 514] width 94 height 11
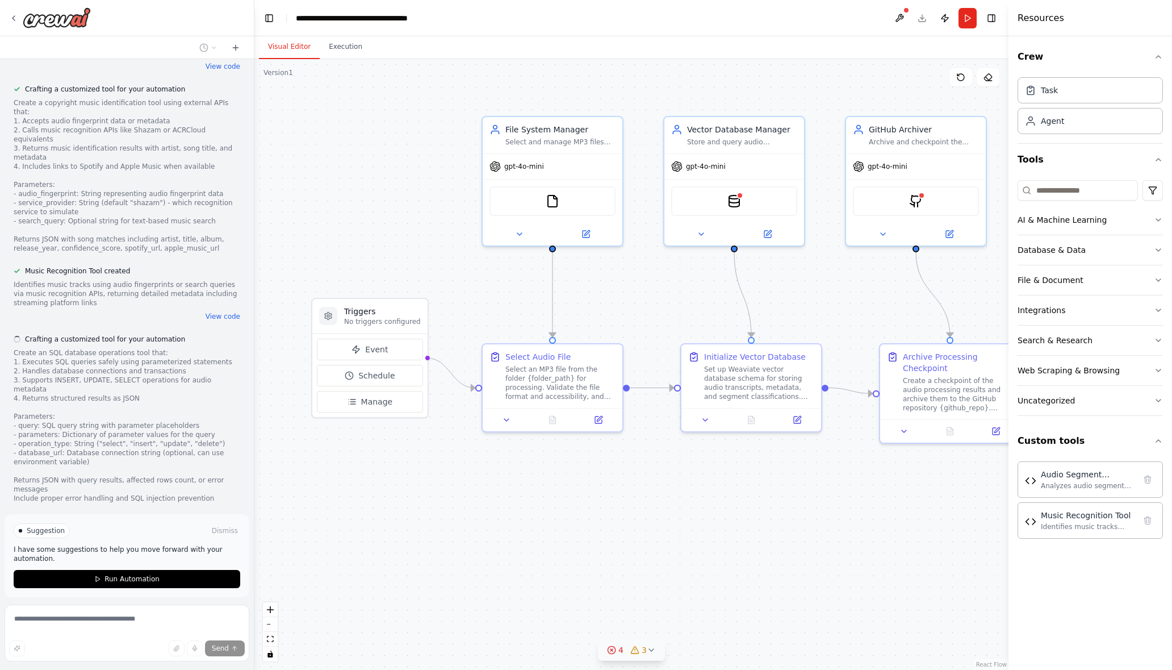
scroll to position [2415, 0]
click at [623, 649] on span "4" at bounding box center [621, 649] width 5 height 11
